Goal: Task Accomplishment & Management: Manage account settings

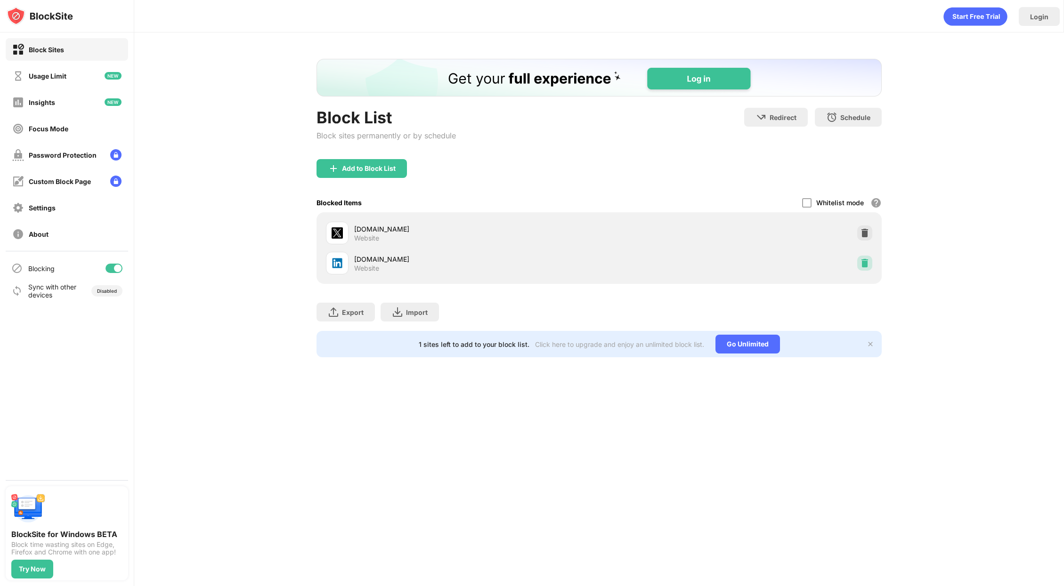
click at [858, 260] on div at bounding box center [864, 263] width 15 height 15
